Goal: Find specific page/section: Find specific page/section

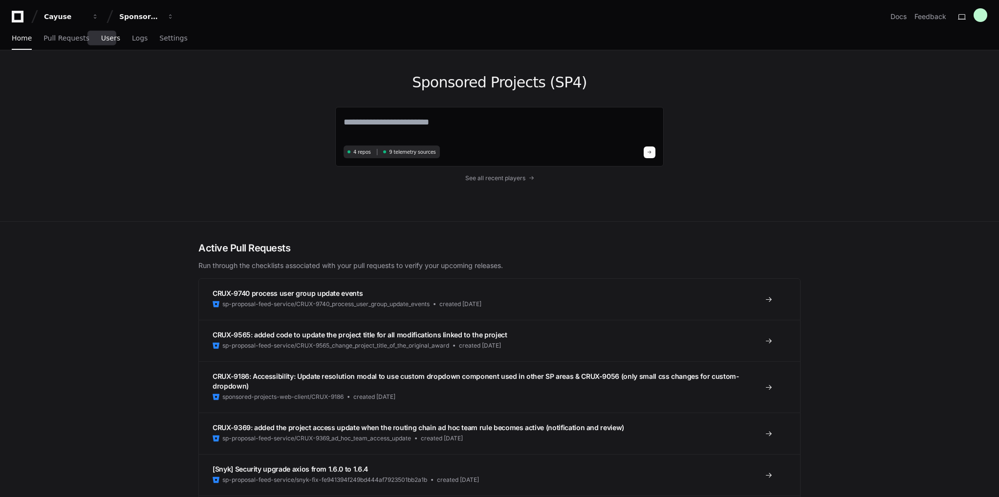
click at [104, 38] on span "Users" at bounding box center [110, 38] width 19 height 6
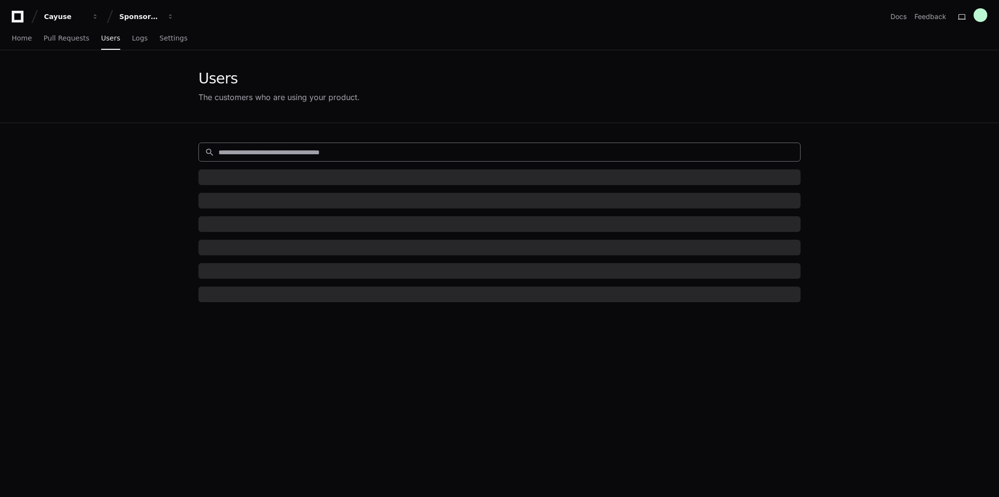
click at [235, 153] on input at bounding box center [505, 153] width 575 height 10
paste input "**********"
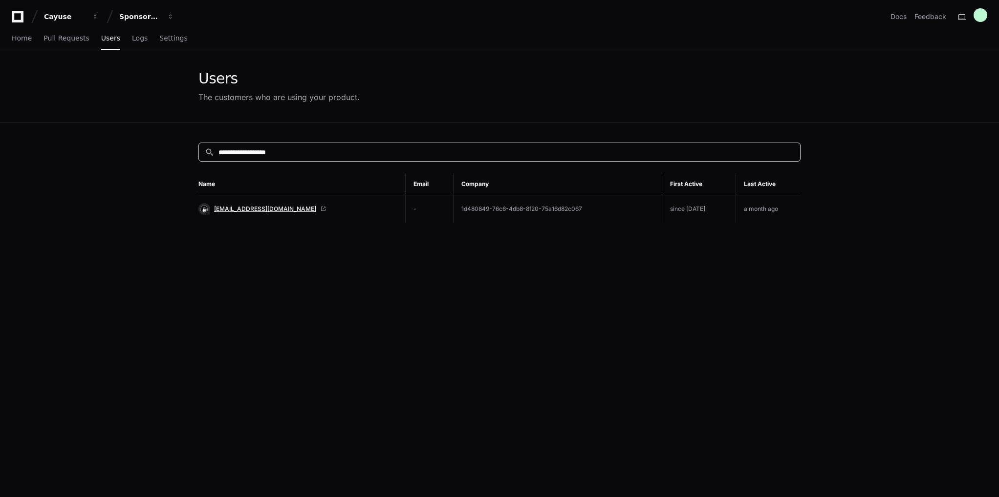
type input "**********"
click at [247, 210] on span "[EMAIL_ADDRESS][DOMAIN_NAME]" at bounding box center [265, 209] width 102 height 8
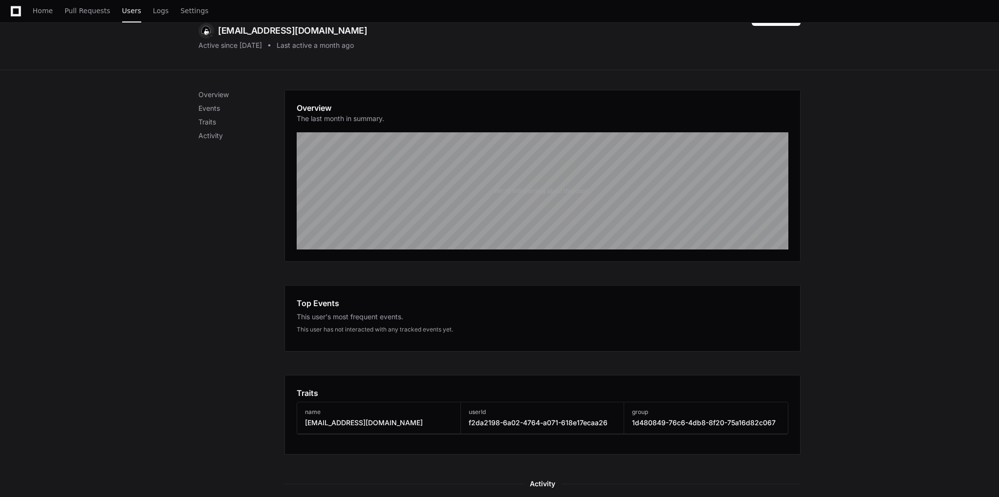
scroll to position [98, 0]
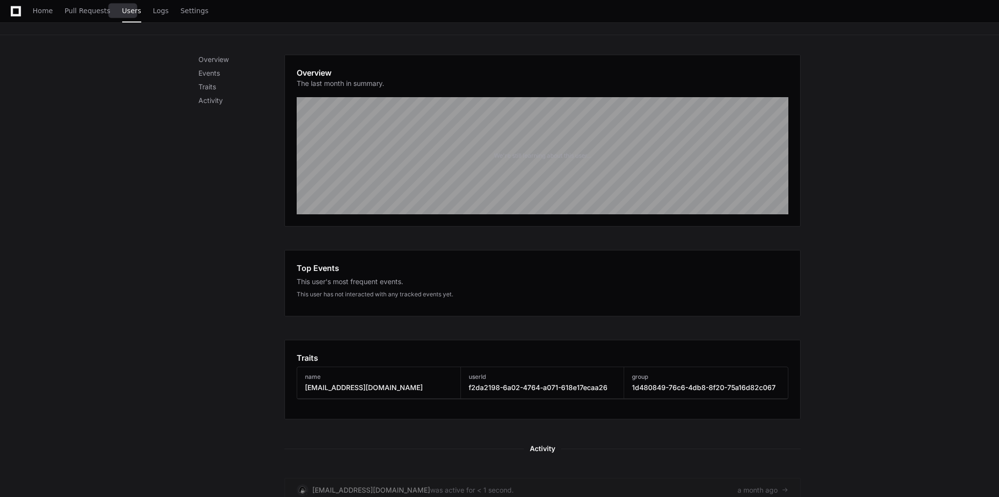
click at [128, 18] on link "Users" at bounding box center [131, 11] width 19 height 22
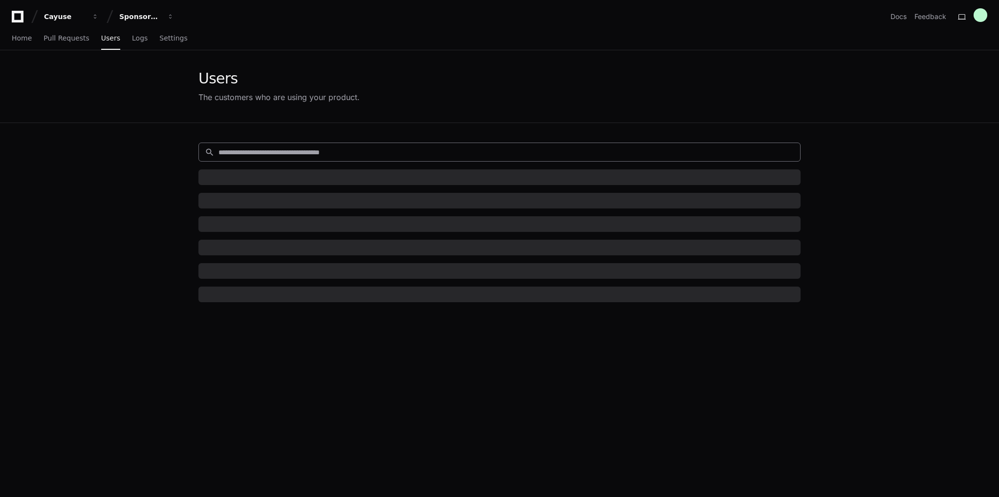
click at [272, 154] on input at bounding box center [505, 153] width 575 height 10
paste input "*********"
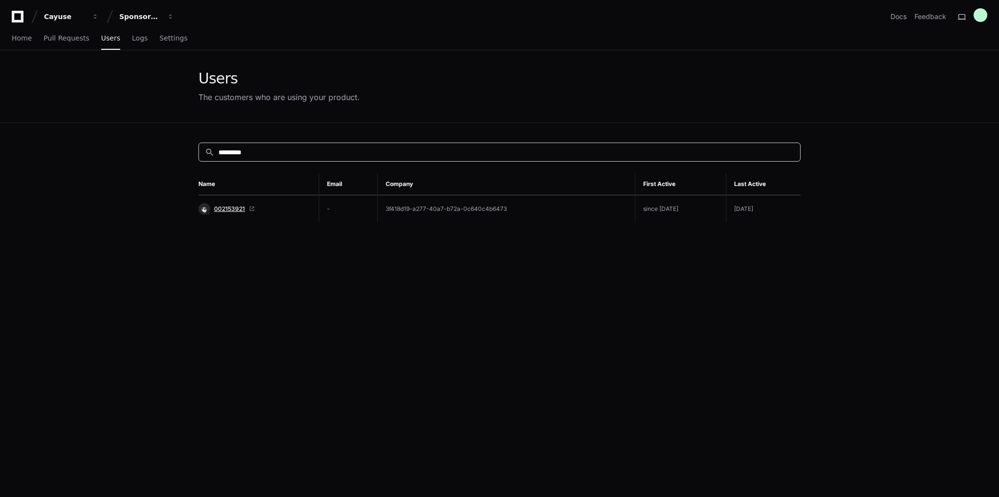
type input "*********"
click at [229, 207] on span "002153921" at bounding box center [229, 209] width 31 height 8
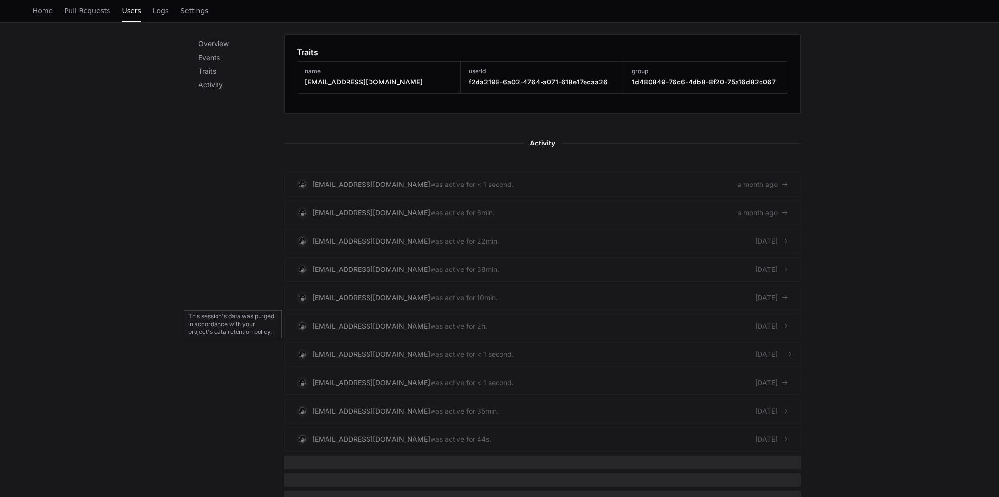
scroll to position [446, 0]
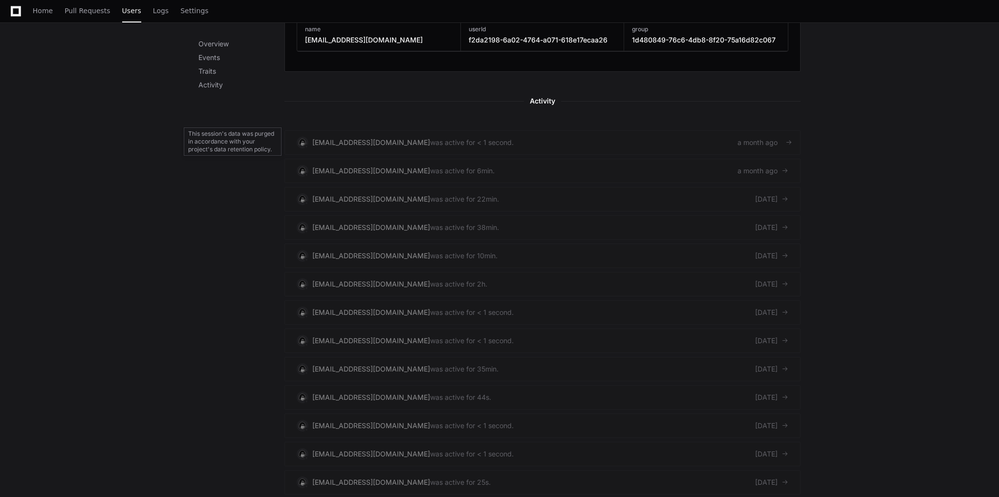
click at [348, 143] on div "[EMAIL_ADDRESS][DOMAIN_NAME]" at bounding box center [371, 143] width 118 height 10
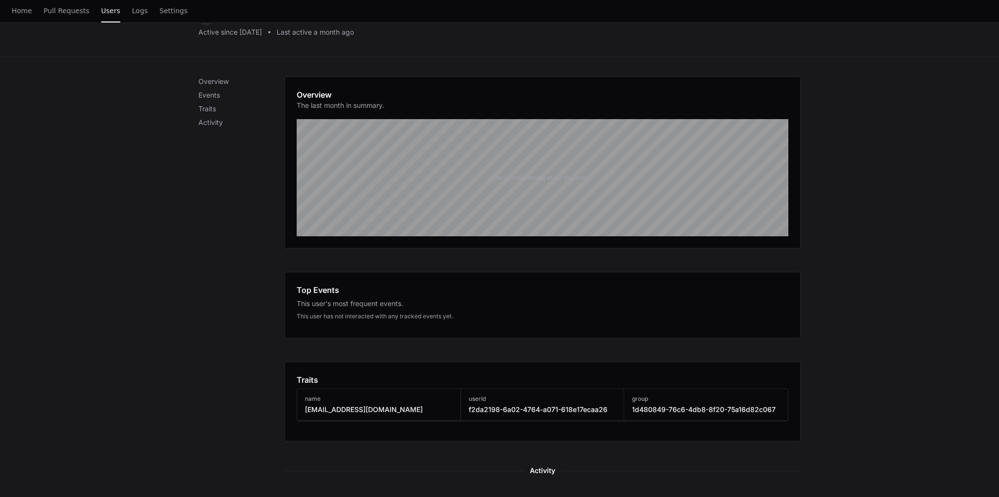
scroll to position [342, 0]
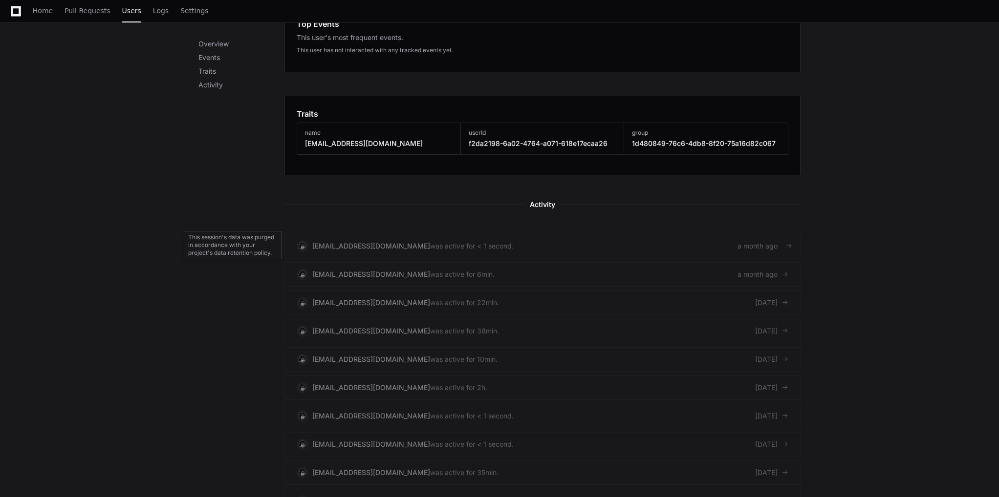
click at [367, 245] on div "[EMAIL_ADDRESS][DOMAIN_NAME]" at bounding box center [371, 246] width 118 height 10
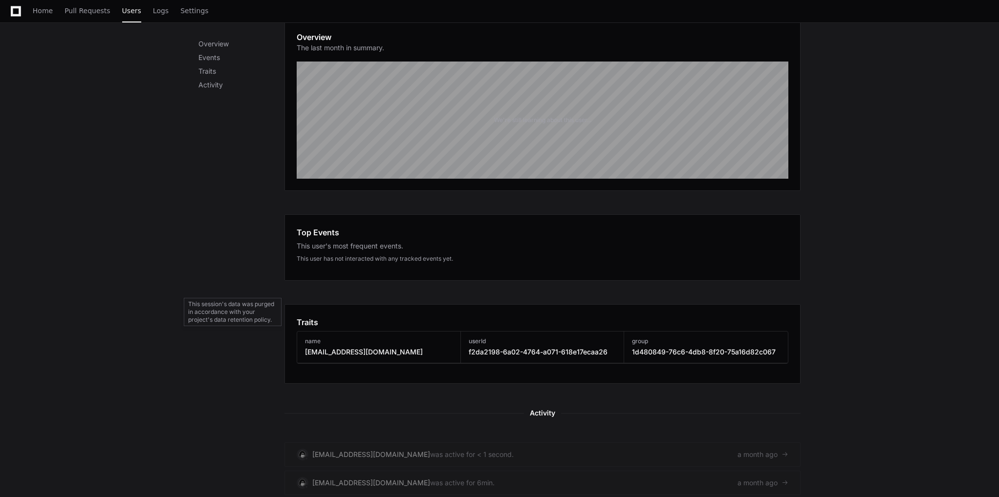
scroll to position [0, 0]
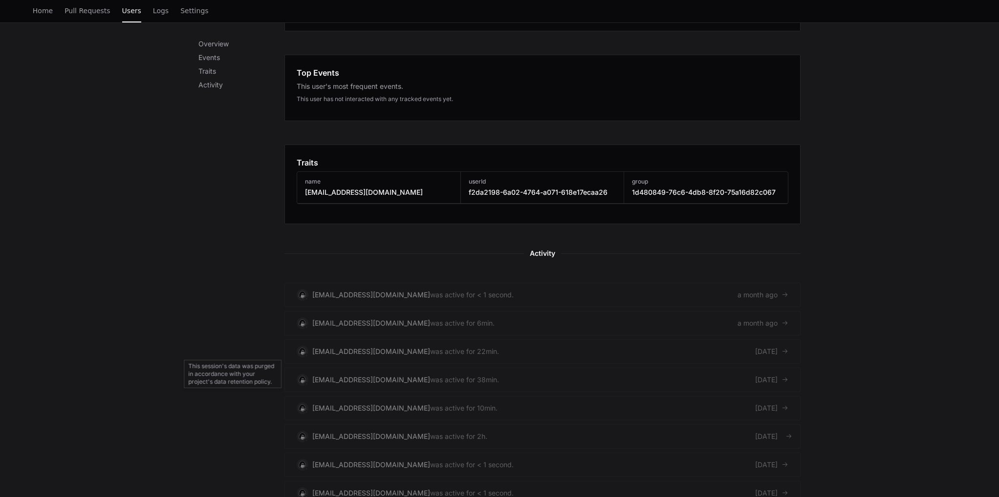
scroll to position [446, 0]
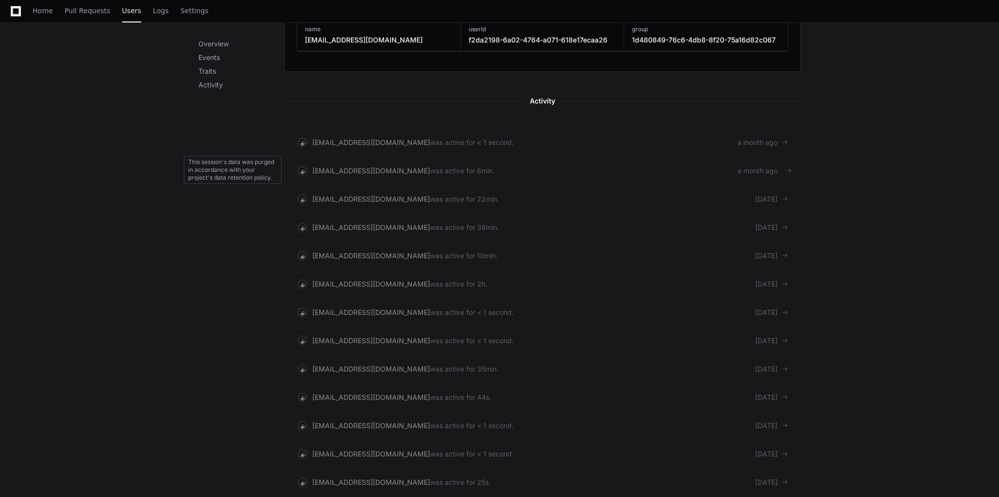
click at [361, 170] on div "[EMAIL_ADDRESS][DOMAIN_NAME]" at bounding box center [371, 171] width 118 height 10
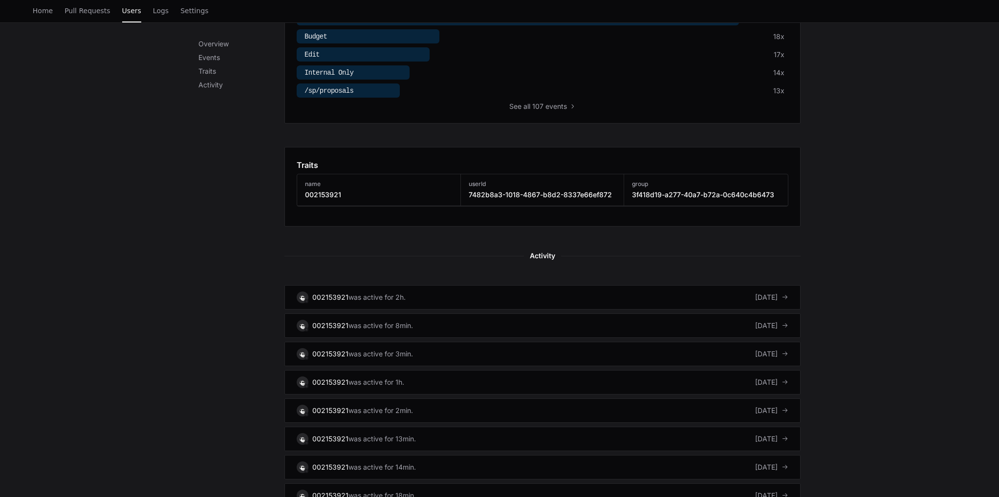
scroll to position [440, 0]
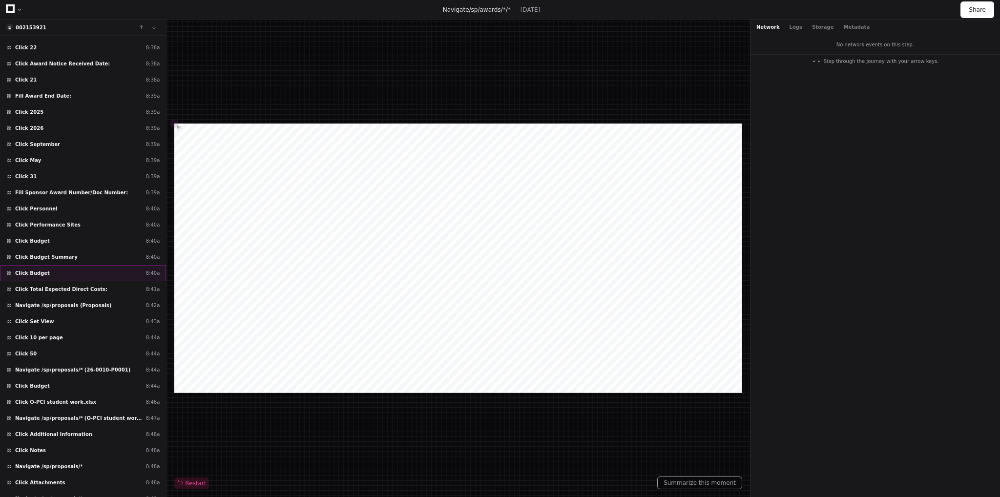
scroll to position [540, 0]
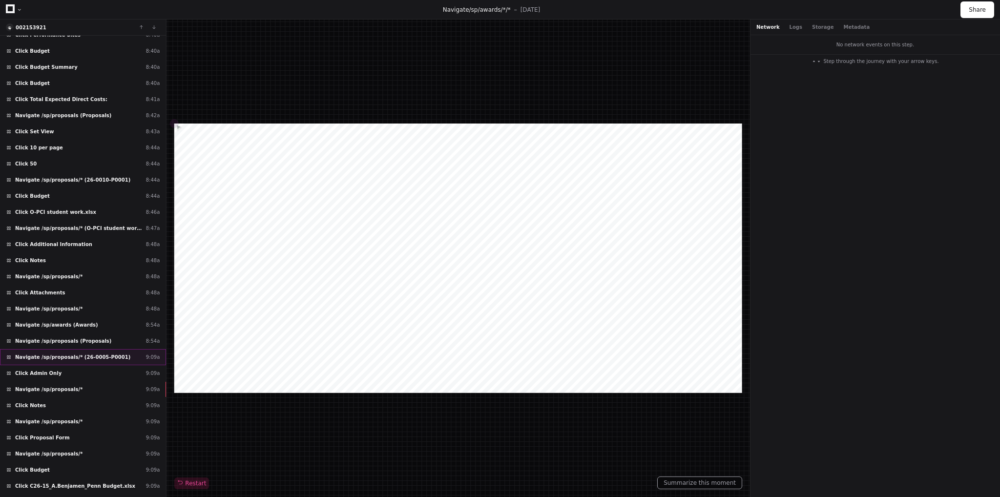
click at [89, 354] on span "Navigate /sp/proposals/* (26-0005-P0001)" at bounding box center [72, 357] width 115 height 7
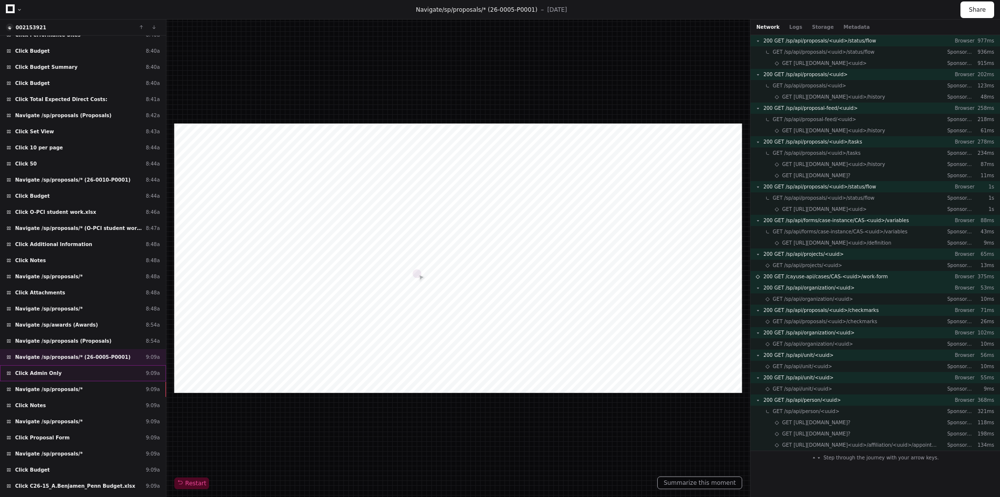
click at [49, 370] on span "Click Admin Only" at bounding box center [38, 373] width 46 height 7
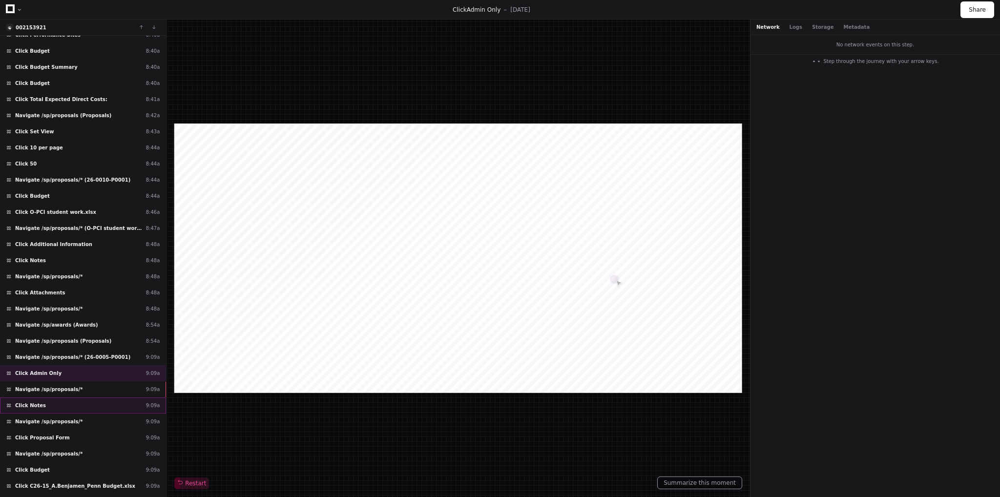
click at [38, 402] on span "Click Notes" at bounding box center [30, 405] width 31 height 7
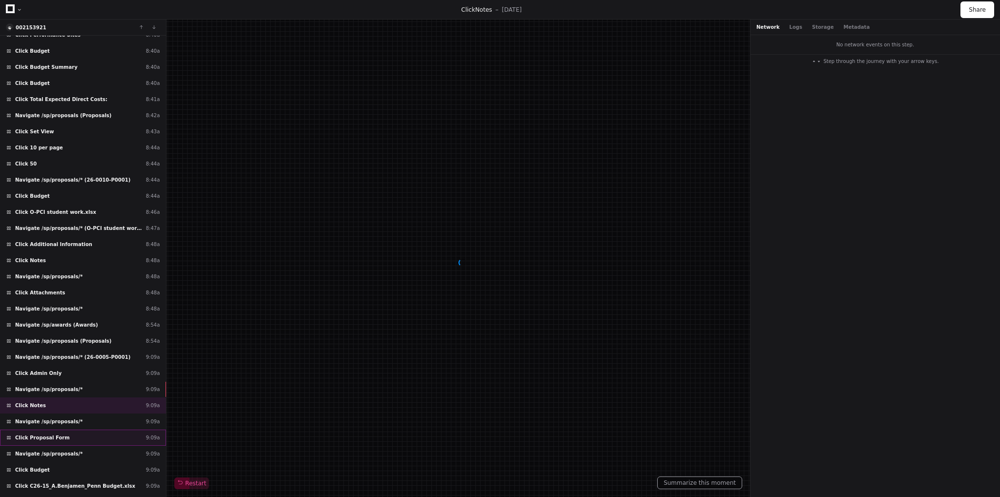
click at [54, 434] on span "Click Proposal Form" at bounding box center [42, 437] width 55 height 7
click at [53, 462] on div "Click Budget 9:09a" at bounding box center [83, 470] width 166 height 16
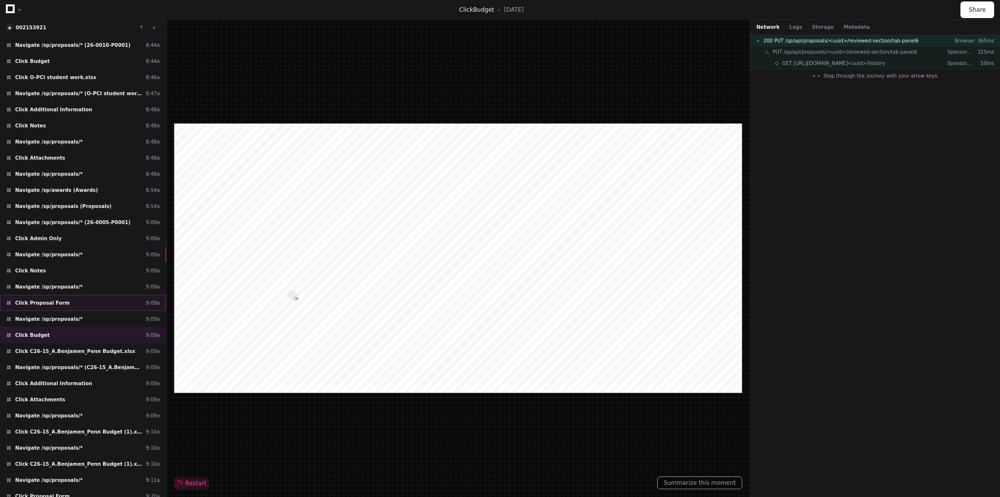
scroll to position [687, 0]
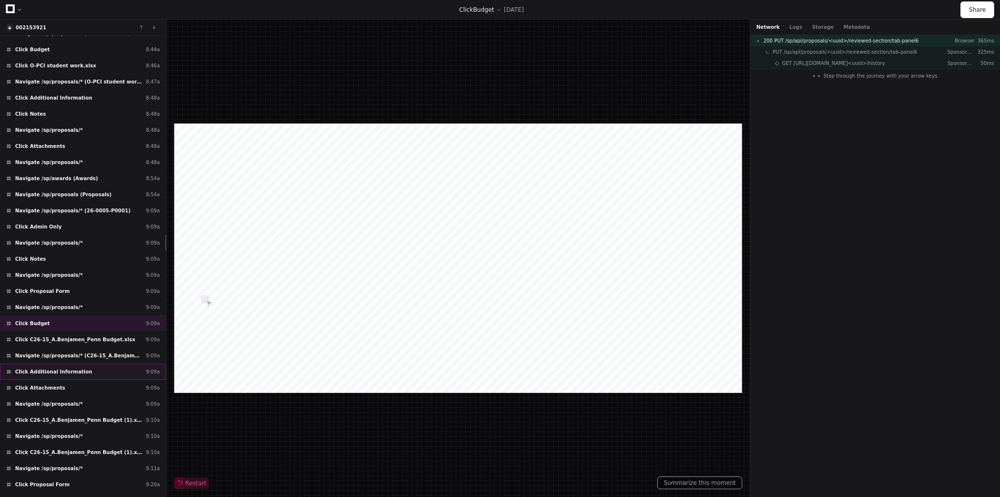
click at [57, 368] on span "Click Additional Information" at bounding box center [53, 371] width 77 height 7
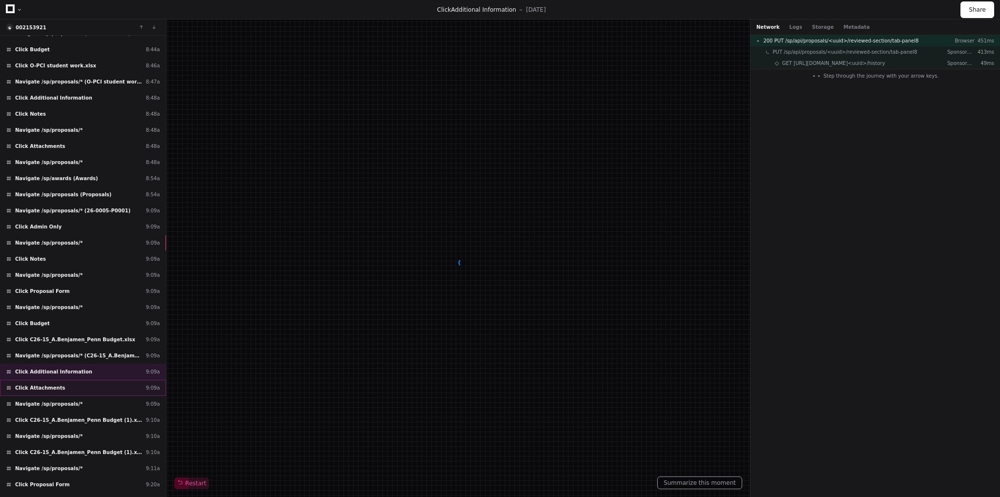
click at [51, 384] on span "Click Attachments" at bounding box center [40, 387] width 50 height 7
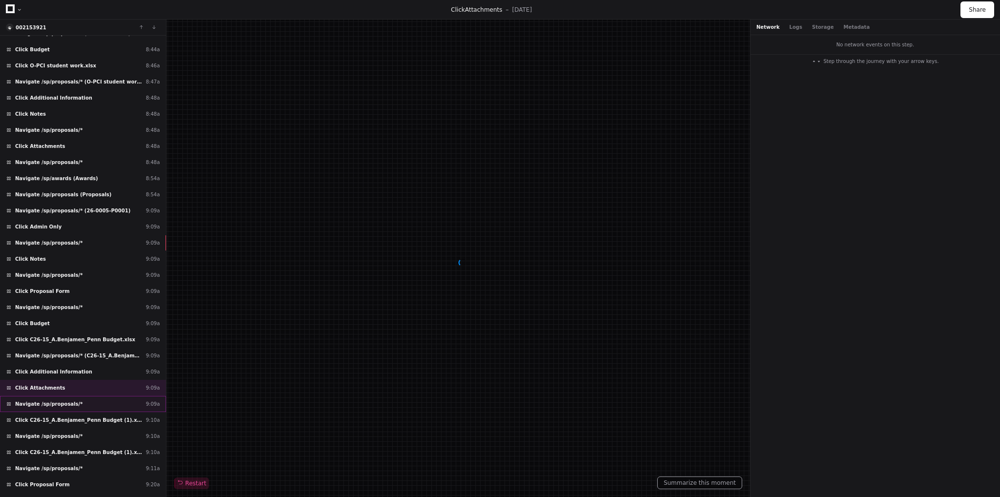
click at [58, 401] on span "Navigate /sp/proposals/*" at bounding box center [48, 404] width 67 height 7
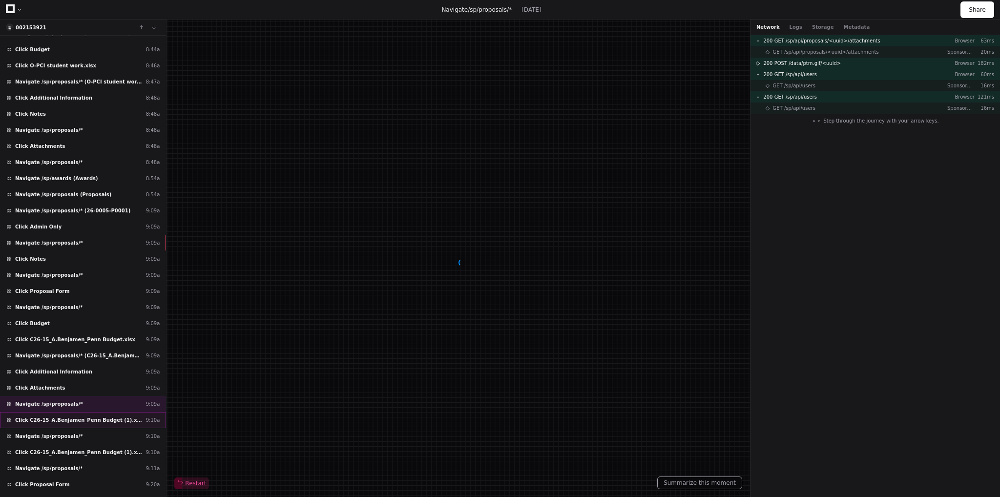
click at [67, 417] on span "Click C26-15_A.Benjamen_Penn Budget (1).xlsx" at bounding box center [78, 420] width 127 height 7
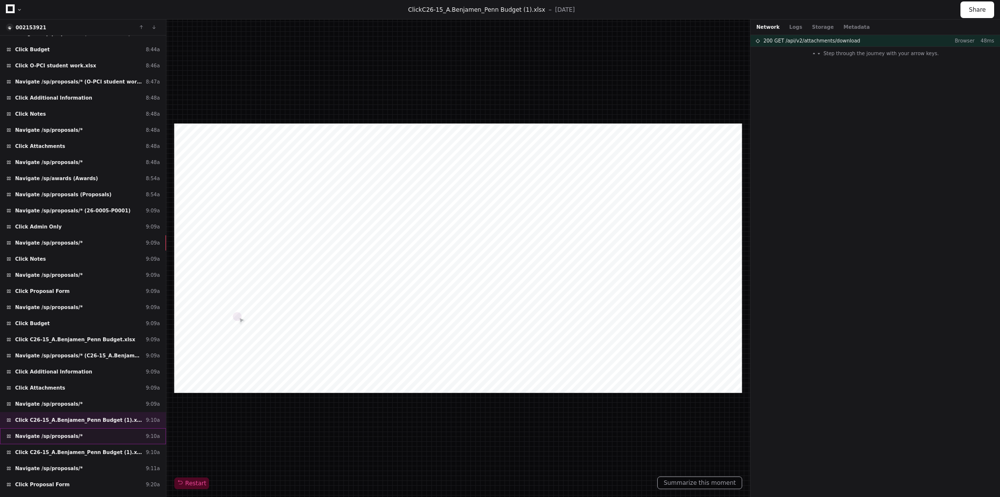
click at [59, 433] on span "Navigate /sp/proposals/*" at bounding box center [48, 436] width 67 height 7
click at [61, 449] on span "Click C26-15_A.Benjamen_Penn Budget (1).xlsx" at bounding box center [78, 452] width 127 height 7
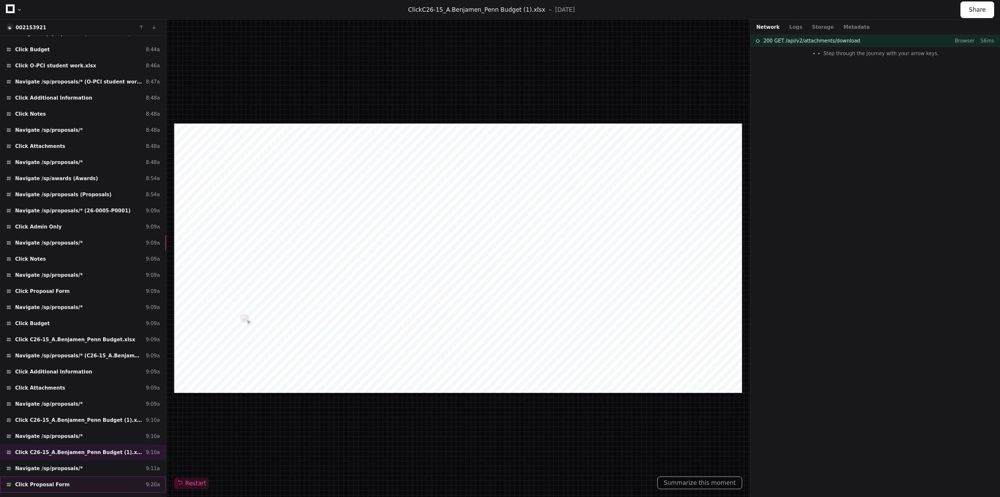
click at [54, 481] on span "Click Proposal Form" at bounding box center [42, 484] width 55 height 7
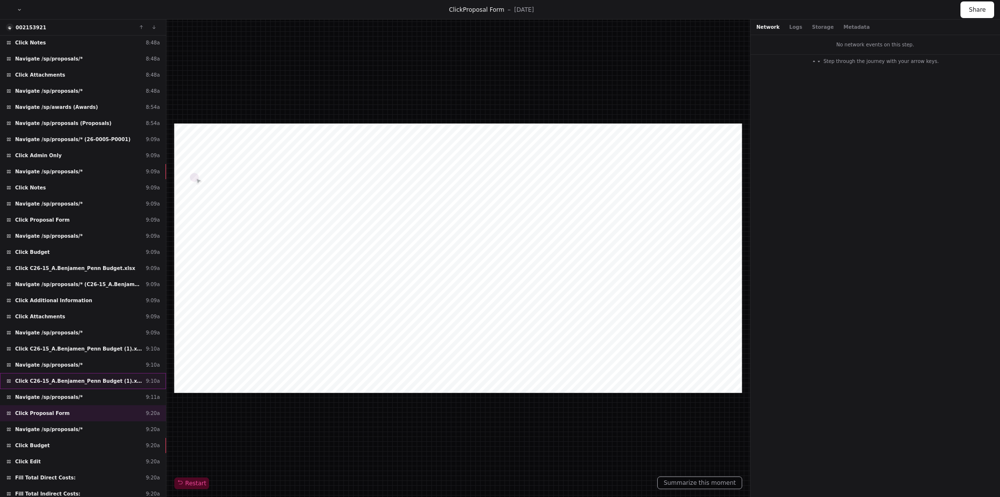
scroll to position [780, 0]
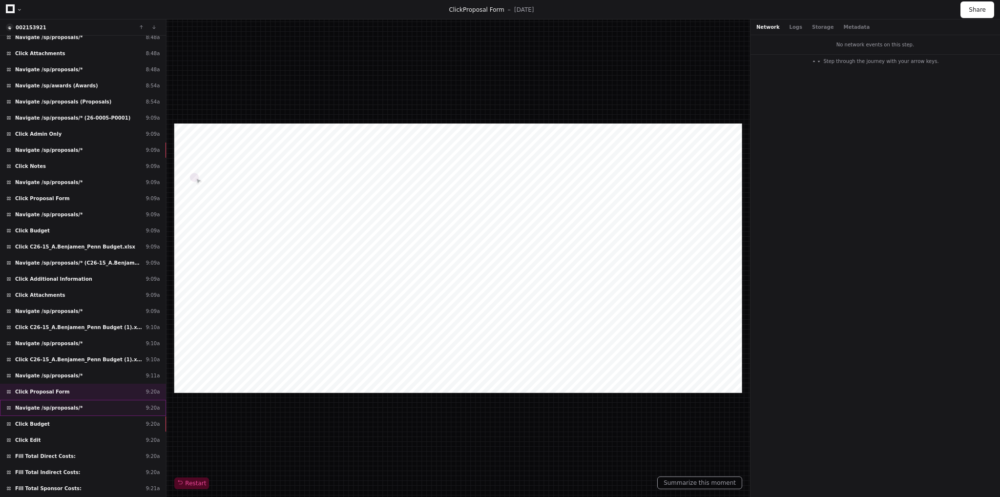
click at [57, 400] on div "Navigate /sp/proposals/* 9:20a" at bounding box center [83, 408] width 166 height 16
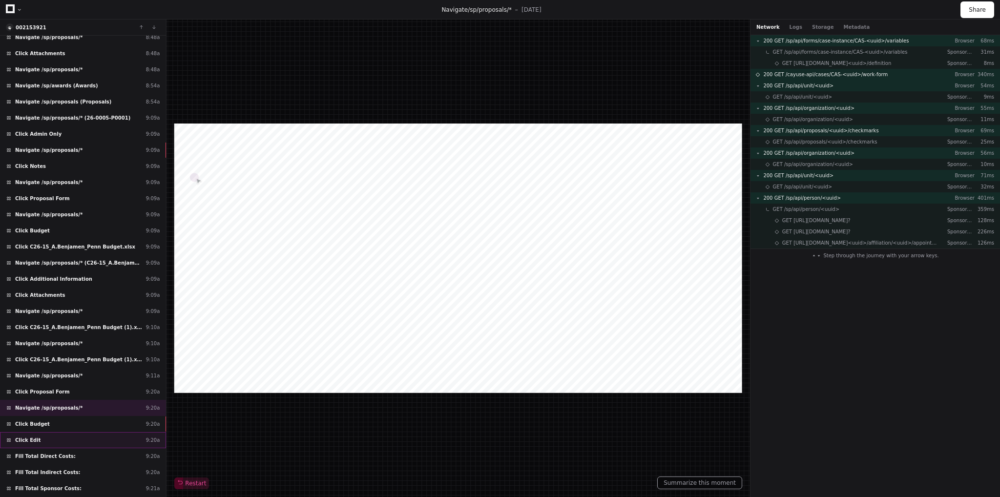
click at [35, 437] on span "Click Edit" at bounding box center [27, 440] width 25 height 7
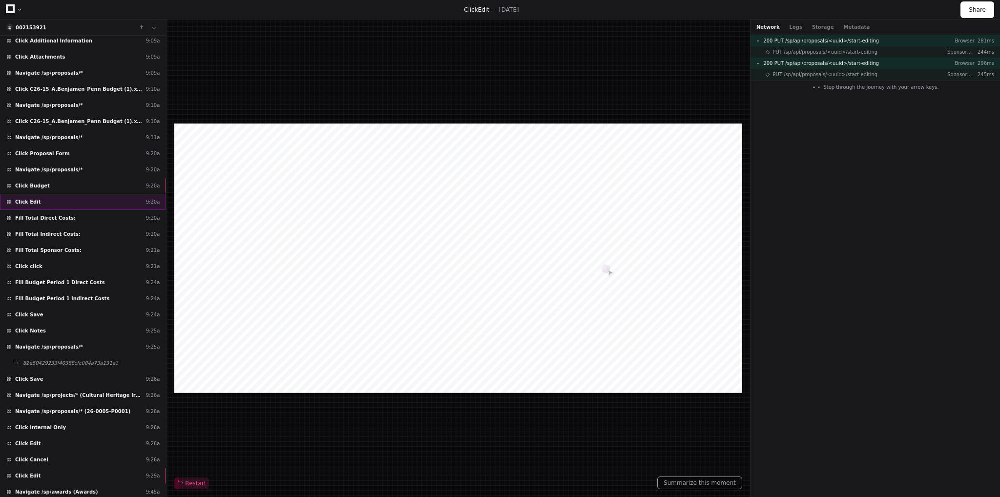
scroll to position [1018, 0]
click at [43, 323] on div "Click Notes 9:25a" at bounding box center [83, 331] width 166 height 16
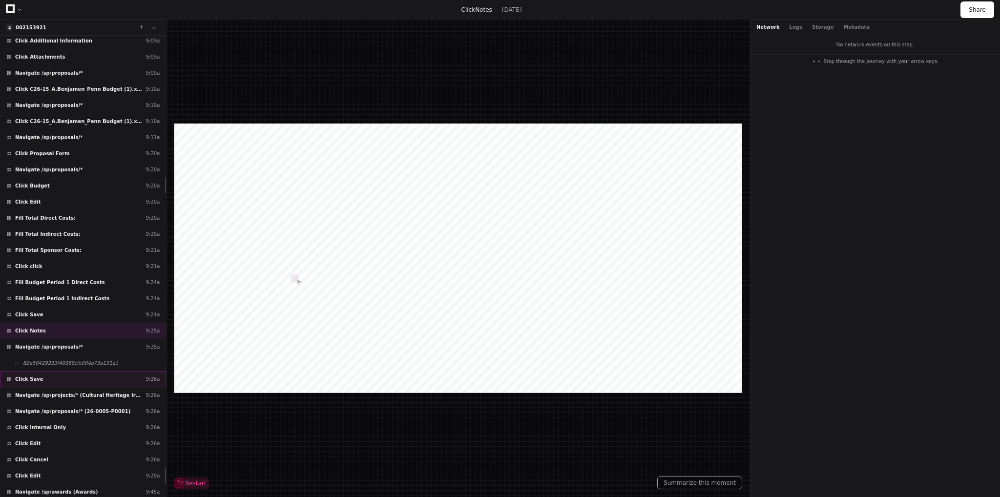
click at [53, 371] on div "Click Save 9:26a" at bounding box center [83, 379] width 166 height 16
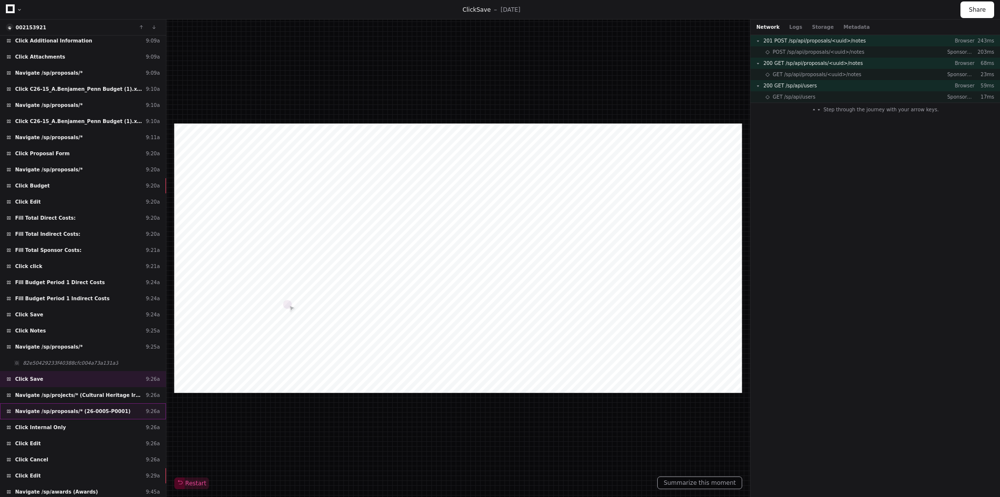
click at [54, 404] on div "Navigate /sp/proposals/* (26-0005-P0001) 9:26a" at bounding box center [83, 412] width 166 height 16
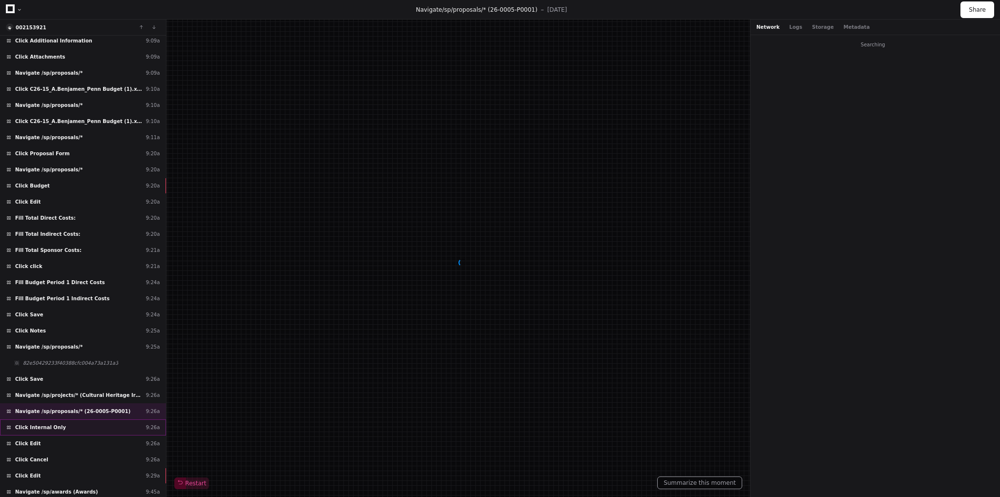
click at [46, 424] on span "Click Internal Only" at bounding box center [40, 427] width 51 height 7
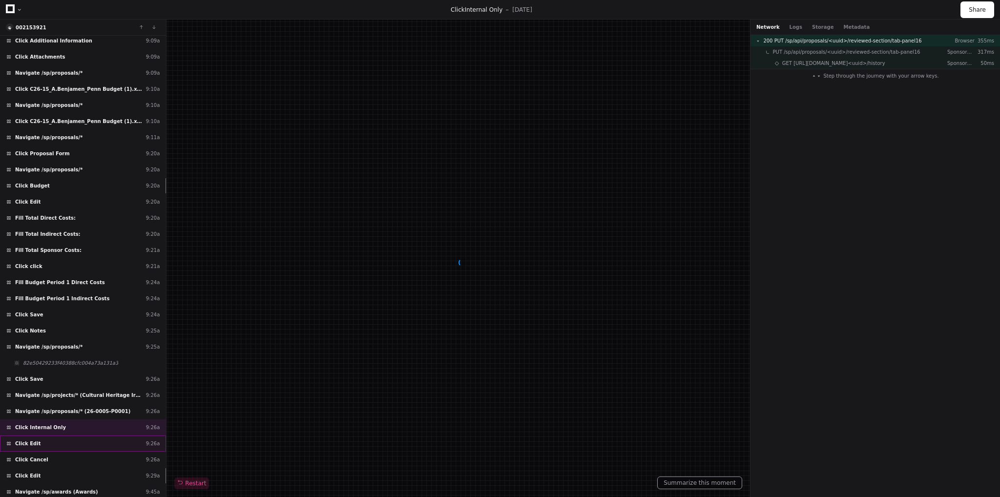
click at [23, 440] on span "Click Edit" at bounding box center [27, 443] width 25 height 7
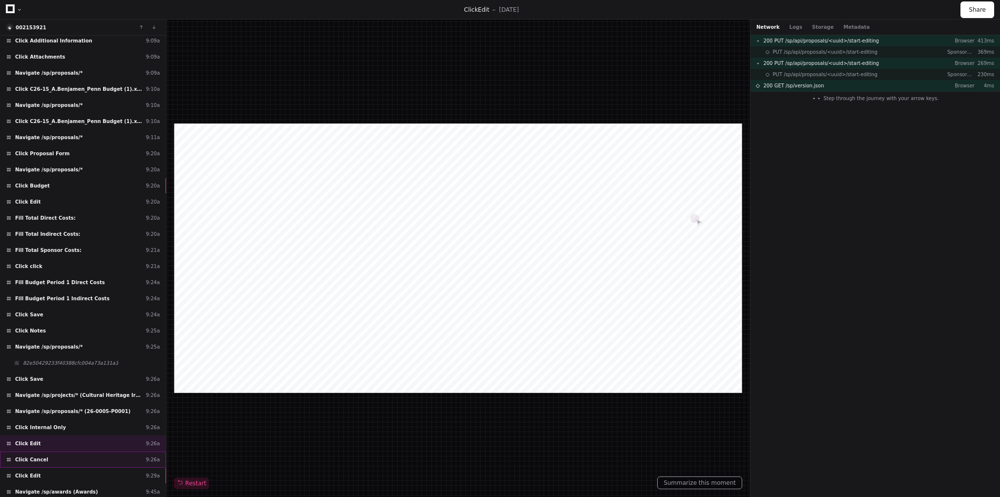
click at [29, 456] on span "Click Cancel" at bounding box center [31, 459] width 33 height 7
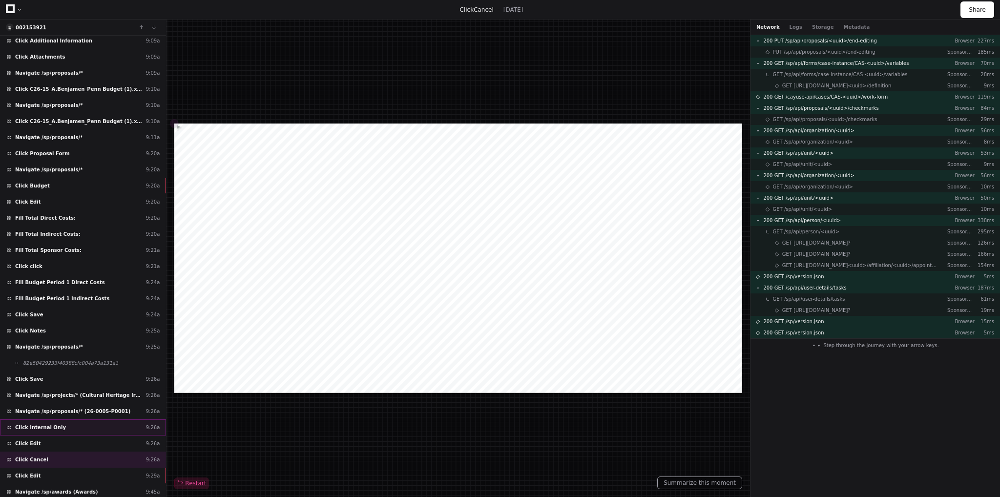
click at [35, 424] on span "Click Internal Only" at bounding box center [40, 427] width 51 height 7
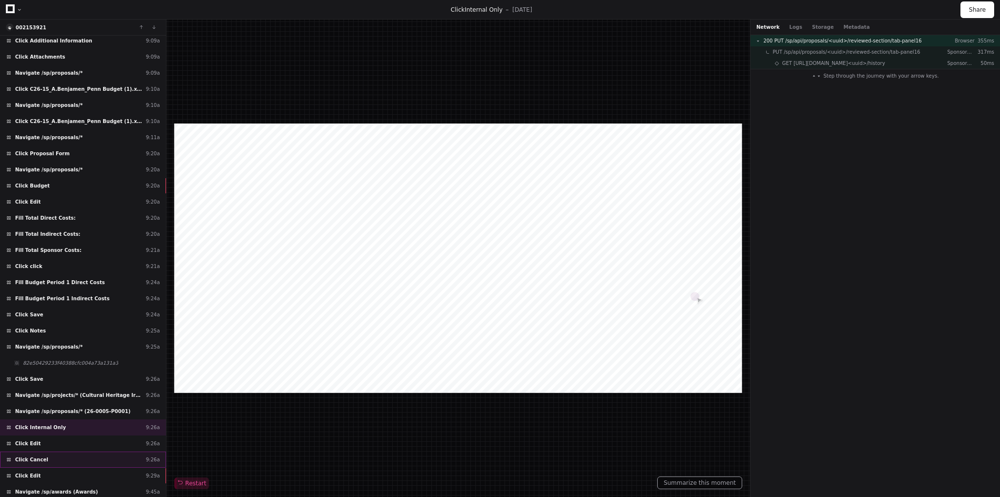
click at [45, 452] on div "Click Cancel 9:26a" at bounding box center [83, 460] width 166 height 16
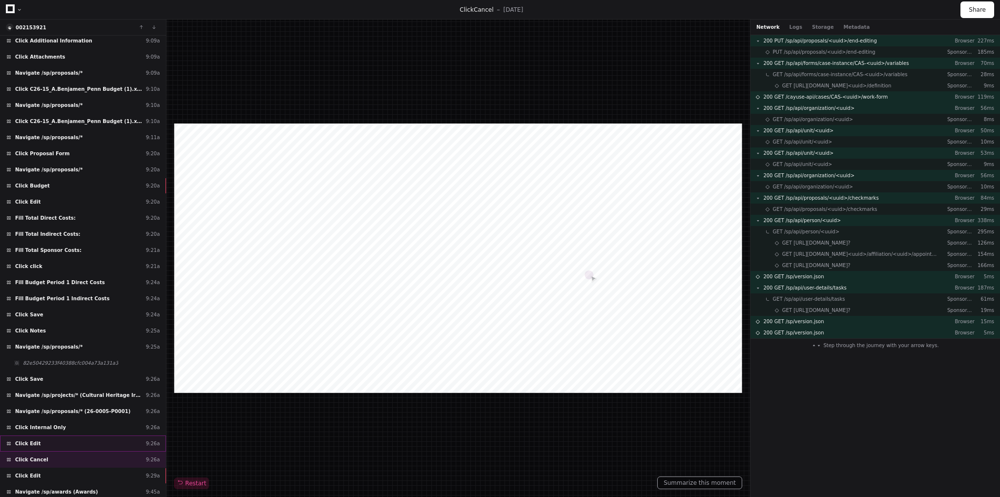
click at [47, 436] on div "Click Edit 9:26a" at bounding box center [83, 444] width 166 height 16
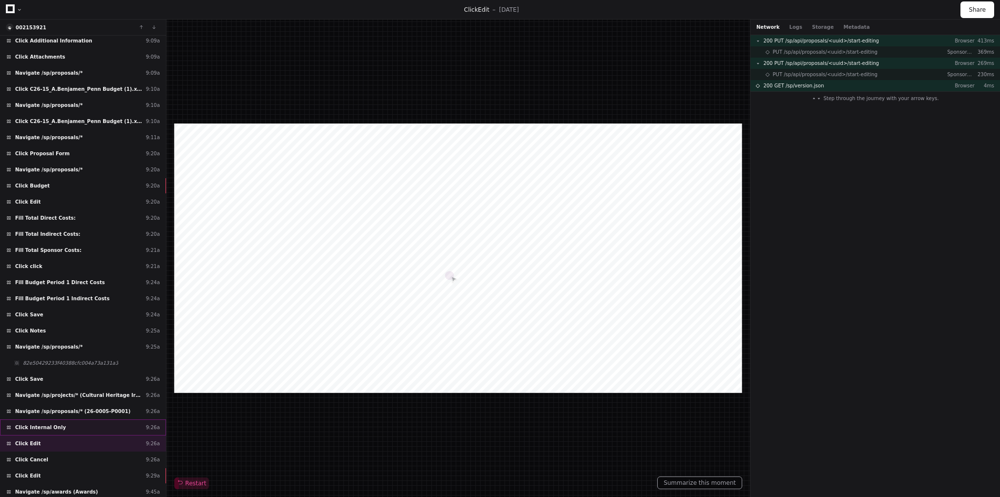
click at [50, 420] on div "Click Internal Only 9:26a" at bounding box center [83, 428] width 166 height 16
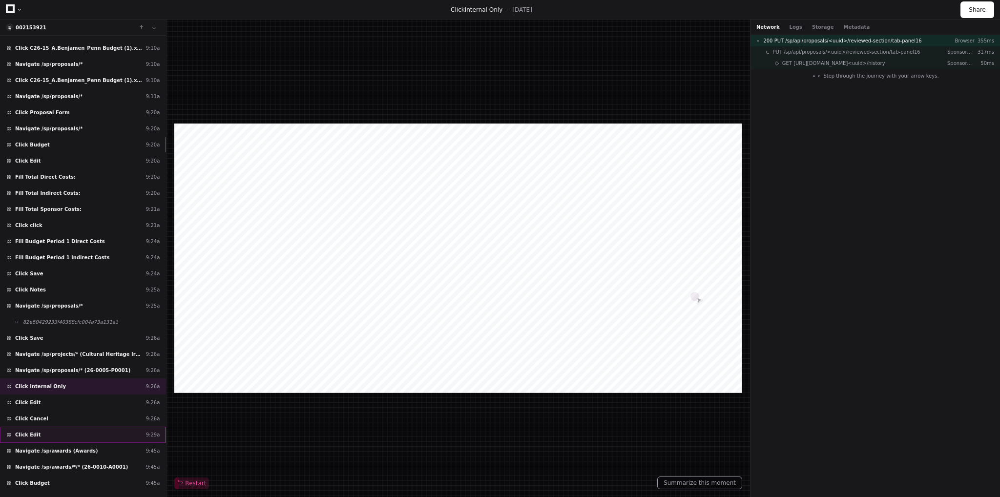
scroll to position [1116, 0]
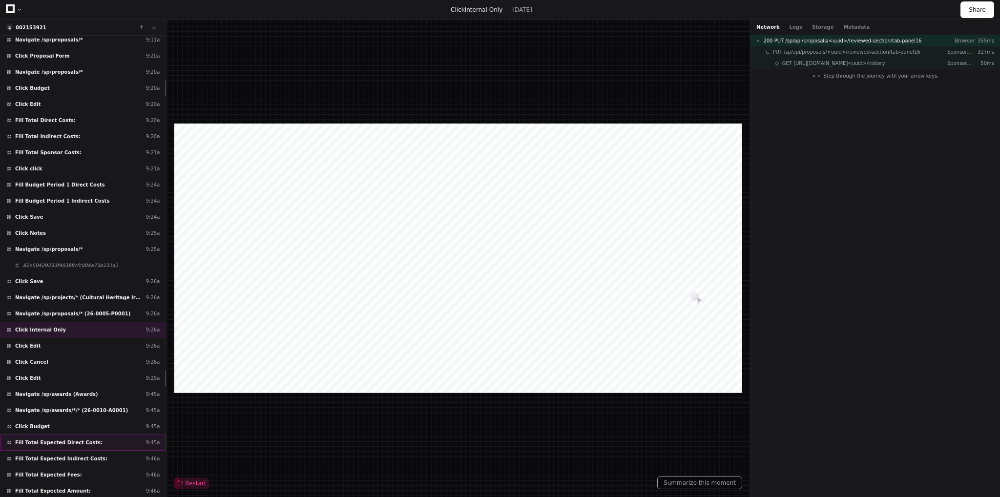
click at [79, 435] on div "Fill Total Expected Direct Costs: 9:45a" at bounding box center [83, 443] width 166 height 16
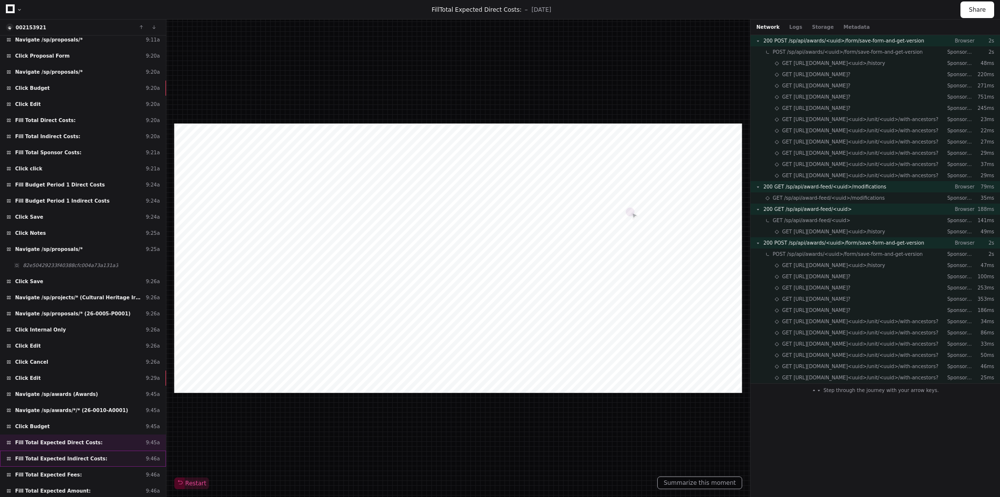
click at [72, 455] on span "Fill Total Expected Indirect Costs:" at bounding box center [61, 458] width 92 height 7
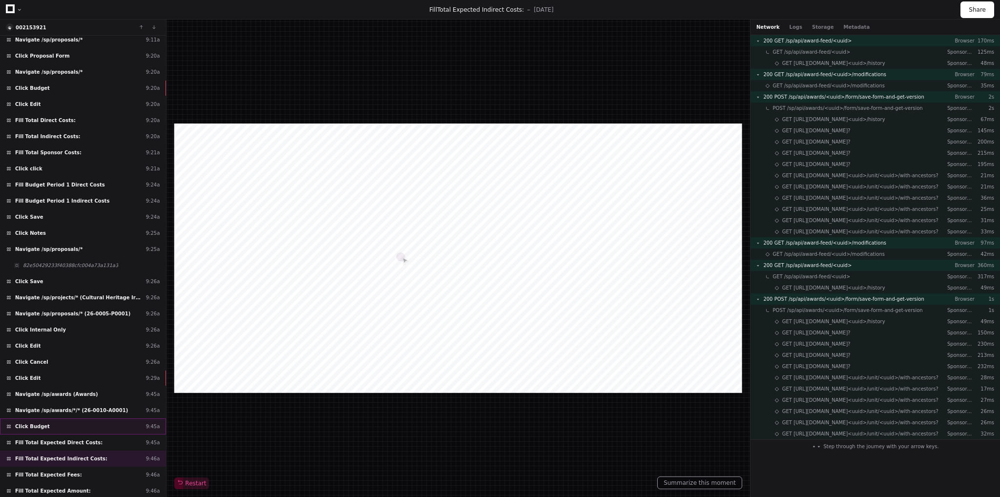
click at [55, 419] on div "Click Budget 9:45a" at bounding box center [83, 427] width 166 height 16
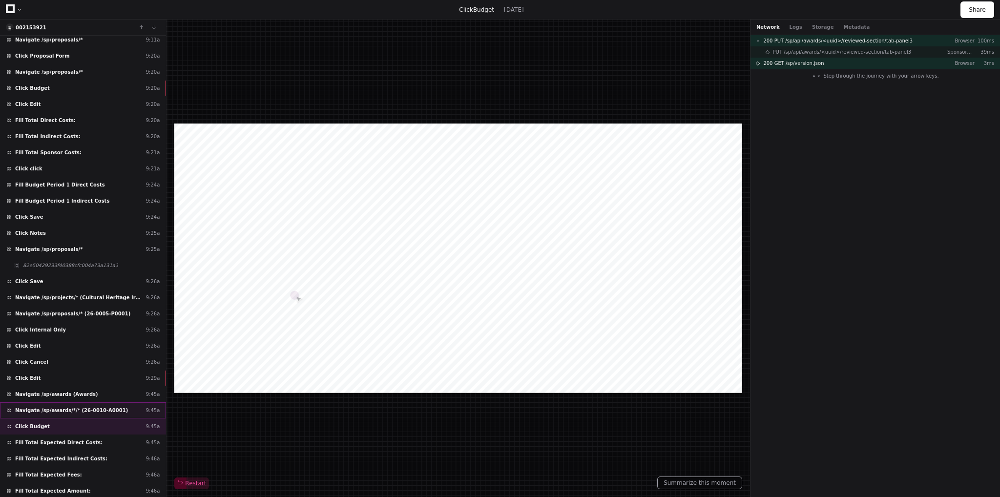
click at [68, 407] on span "Navigate /sp/awards/*/* (26-0010-A0001)" at bounding box center [71, 410] width 113 height 7
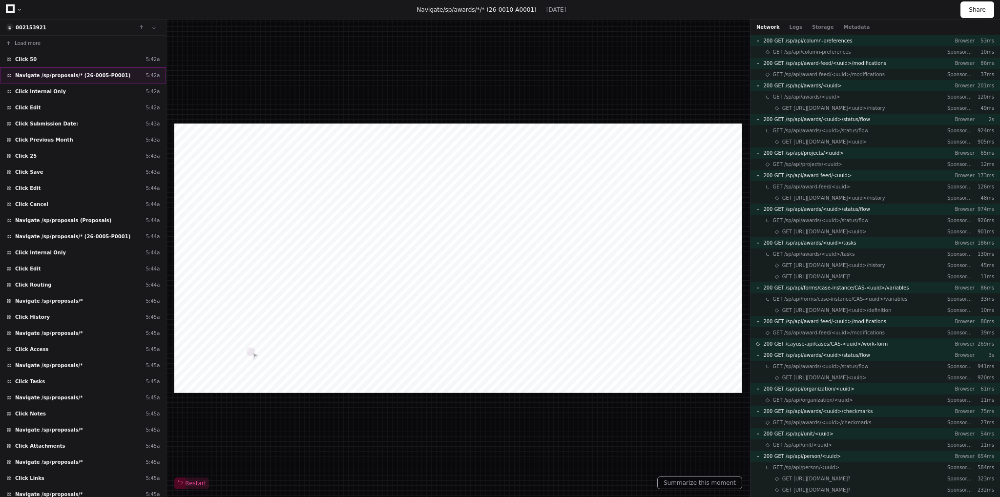
click at [62, 75] on span "Navigate /sp/proposals/* (26-0005-P0001)" at bounding box center [72, 75] width 115 height 7
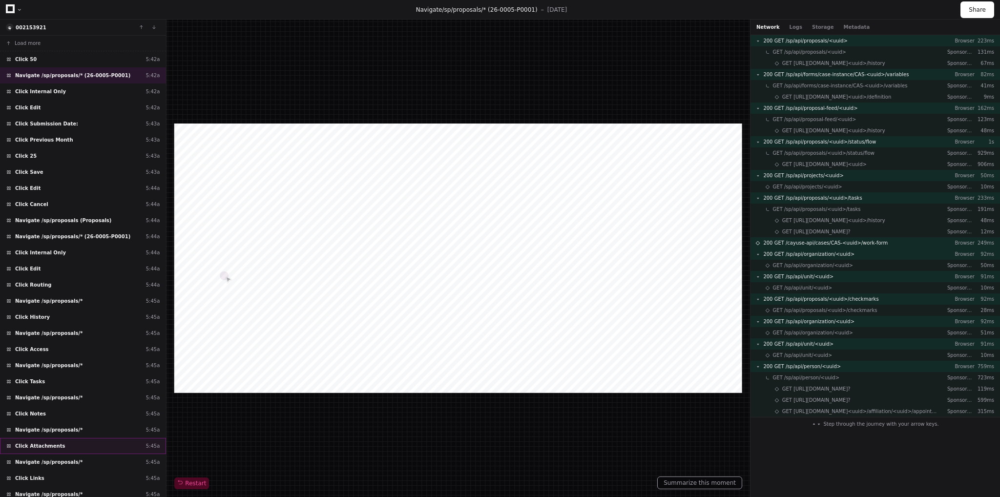
click at [41, 443] on span "Click Attachments" at bounding box center [40, 446] width 50 height 7
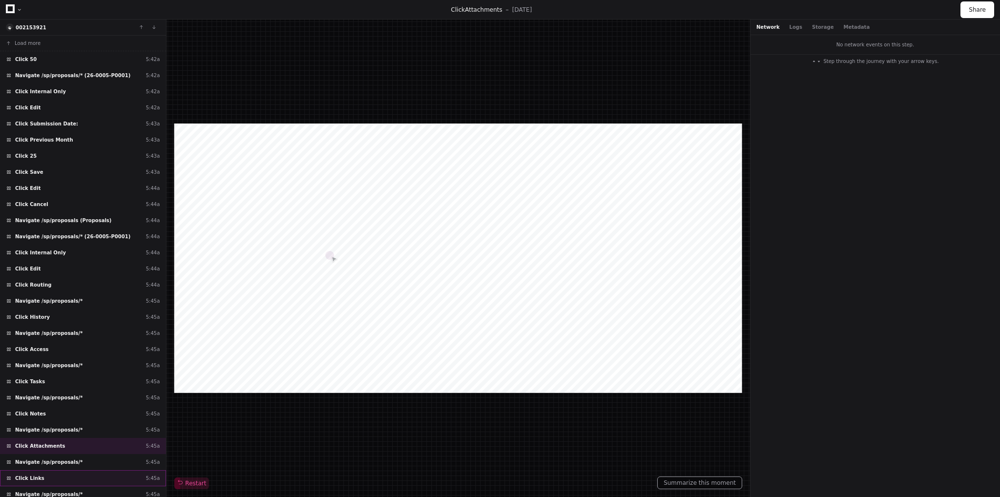
click at [33, 475] on span "Click Links" at bounding box center [29, 478] width 29 height 7
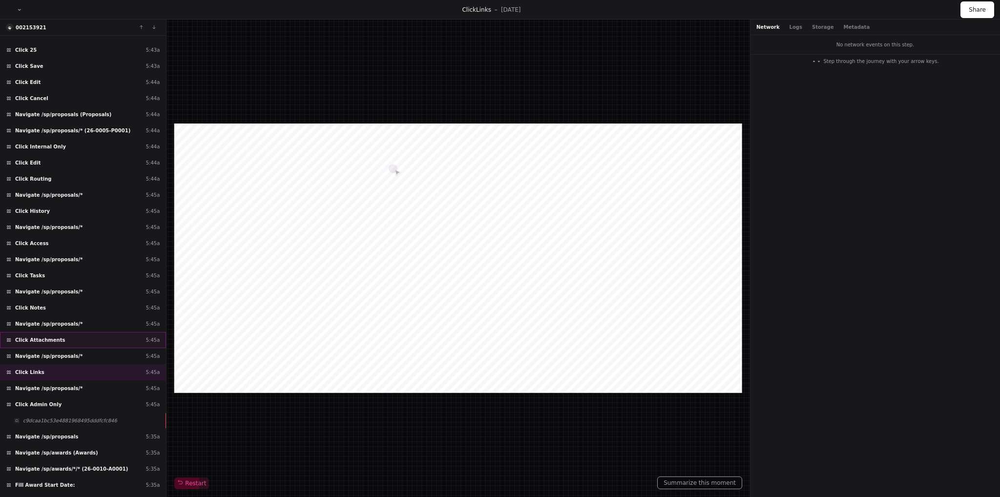
scroll to position [147, 0]
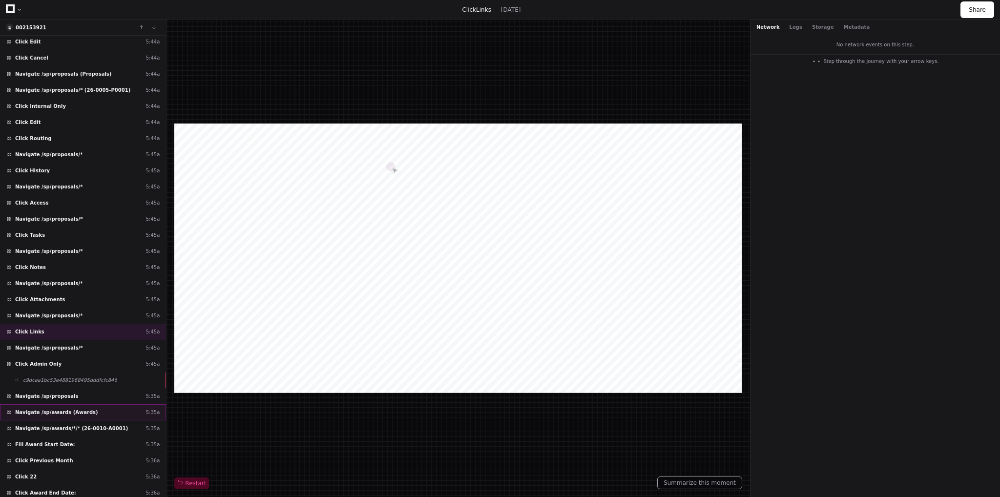
click at [75, 409] on span "Navigate /sp/awards (Awards)" at bounding box center [56, 412] width 83 height 7
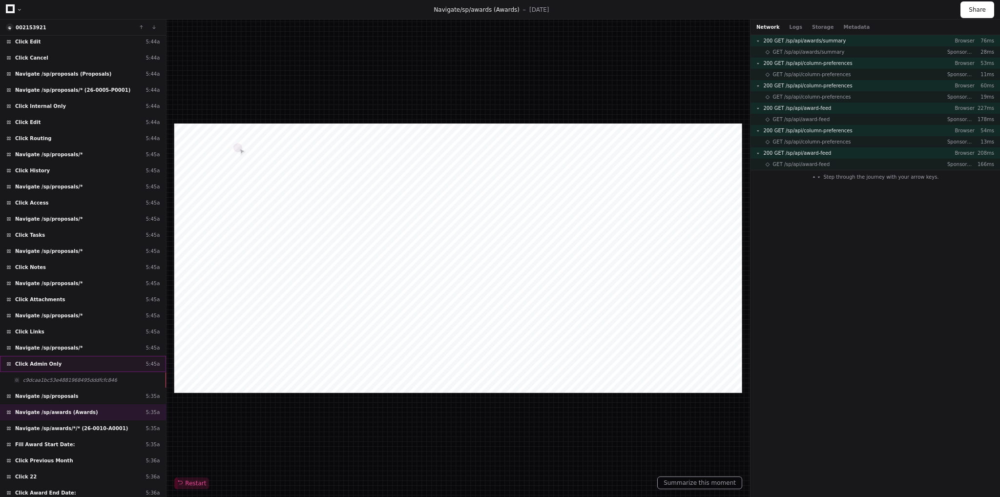
click at [59, 356] on div "Click Admin Only 5:45a" at bounding box center [83, 364] width 166 height 16
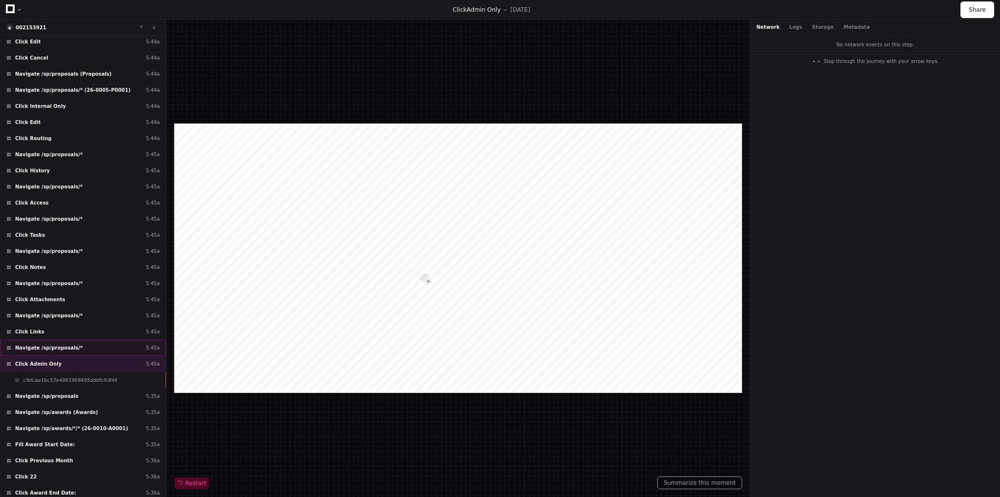
click at [59, 344] on span "Navigate /sp/proposals/*" at bounding box center [48, 347] width 67 height 7
